Goal: Navigation & Orientation: Find specific page/section

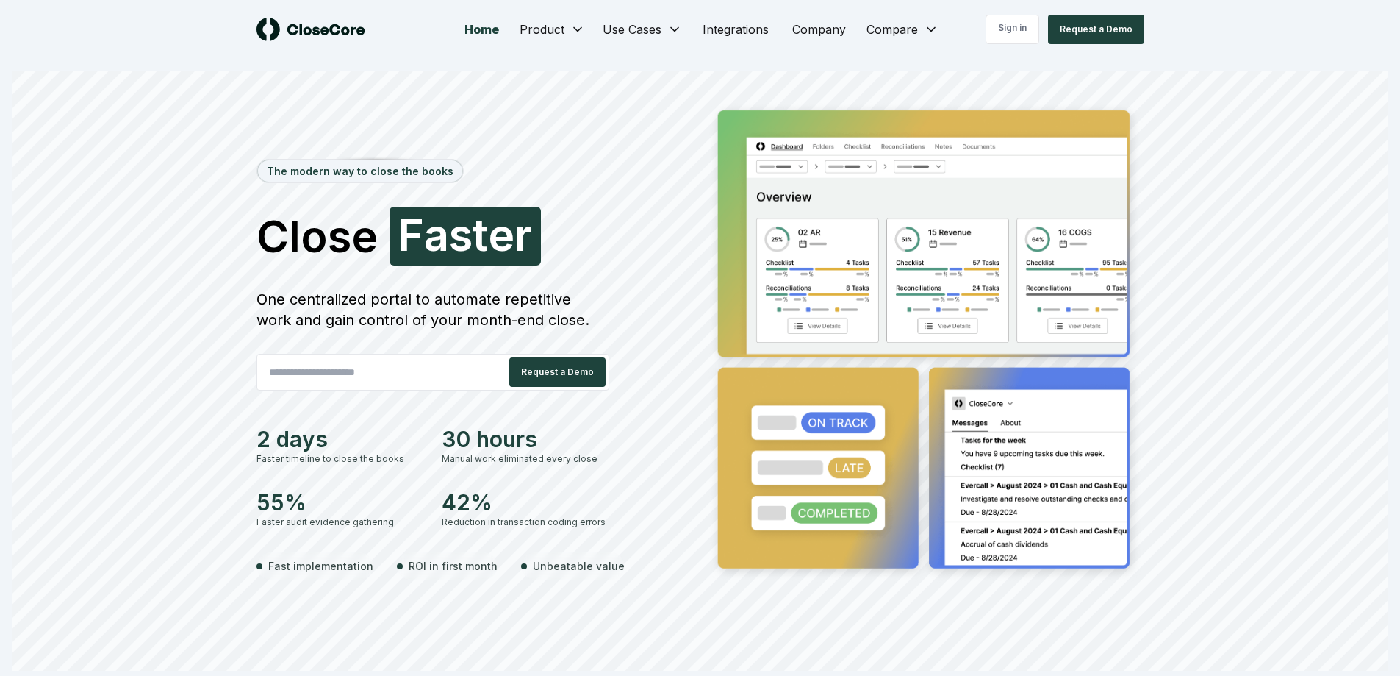
click at [1044, 22] on div "Sign in Request a Demo" at bounding box center [1065, 29] width 159 height 29
click at [1009, 30] on link "Sign in" at bounding box center [1013, 29] width 54 height 29
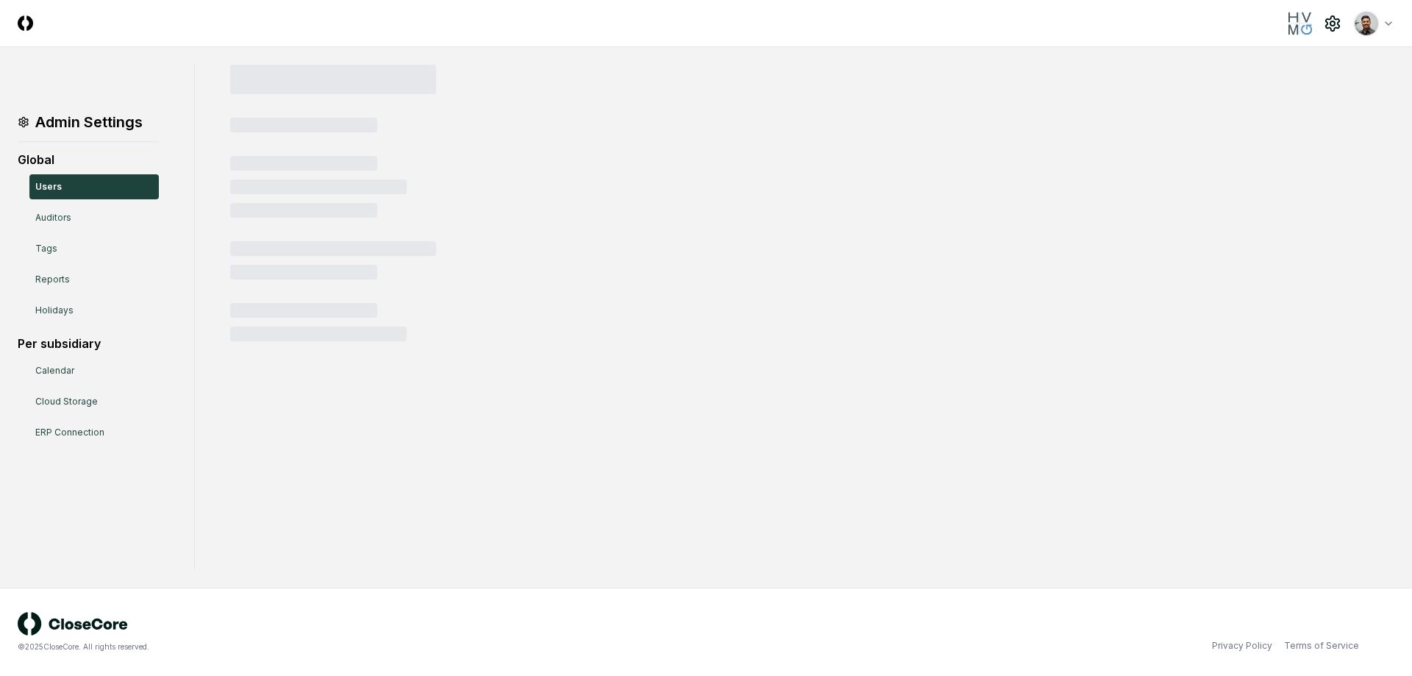
click at [31, 25] on img at bounding box center [25, 22] width 15 height 15
